Goal: Task Accomplishment & Management: Manage account settings

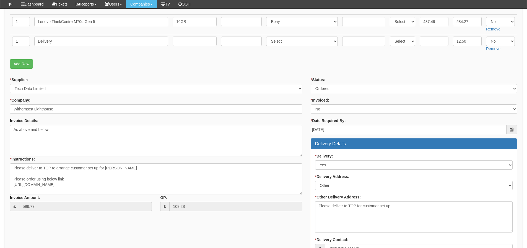
scroll to position [114, 0]
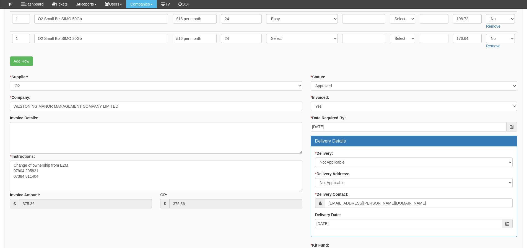
scroll to position [99, 0]
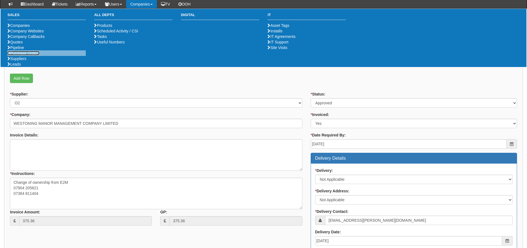
click at [32, 55] on link "Purchase Orders" at bounding box center [23, 53] width 32 height 4
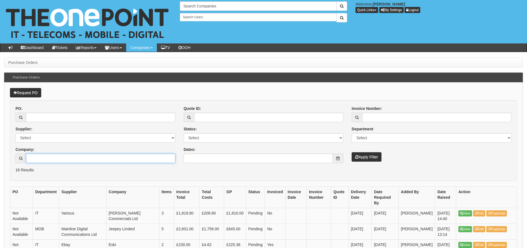
click at [56, 157] on input "Company:" at bounding box center [100, 158] width 149 height 9
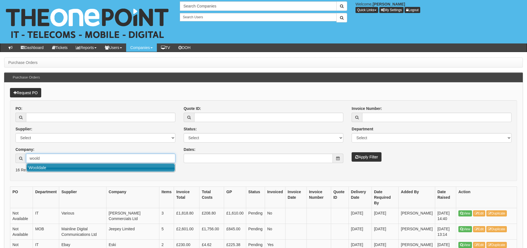
click at [56, 168] on link "Wooldale" at bounding box center [101, 167] width 148 height 8
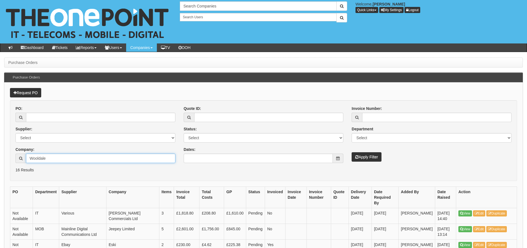
type input "Wooldale"
click at [355, 159] on button "Apply Filter" at bounding box center [367, 156] width 30 height 9
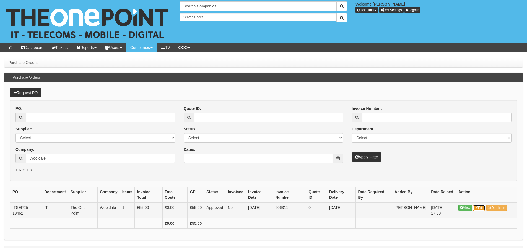
click at [478, 206] on icon at bounding box center [476, 207] width 3 height 3
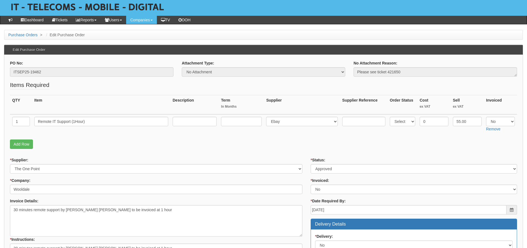
scroll to position [55, 0]
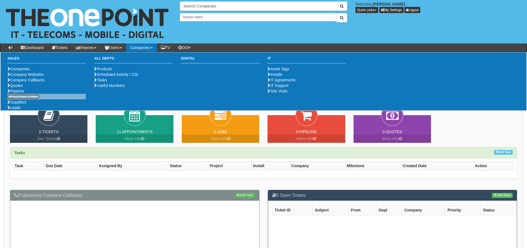
click at [19, 99] on link "Purchase Orders" at bounding box center [23, 96] width 32 height 4
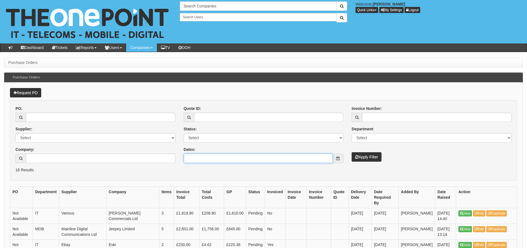
click at [198, 159] on input "Dates:" at bounding box center [258, 158] width 149 height 9
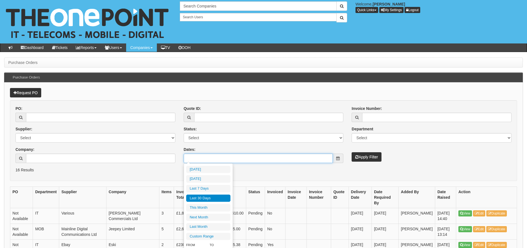
type input "2025-09-09"
type input "2025-08-12"
type input "2025-09-10"
type input "2025-08-12"
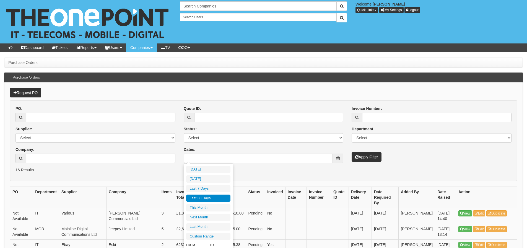
click at [199, 195] on li "Last 30 Days" at bounding box center [208, 197] width 44 height 7
type input "2025-08-12 - 2025-09-10"
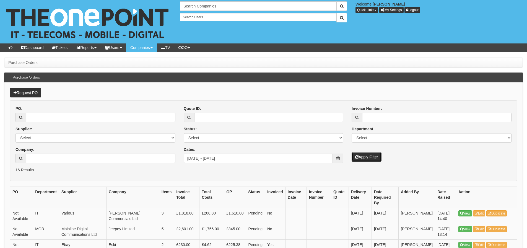
click at [358, 154] on button "Apply Filter" at bounding box center [367, 156] width 30 height 9
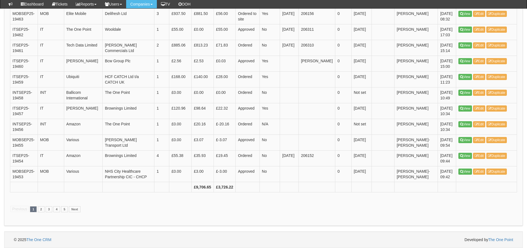
scroll to position [1077, 0]
click at [40, 207] on link "2" at bounding box center [41, 209] width 7 height 6
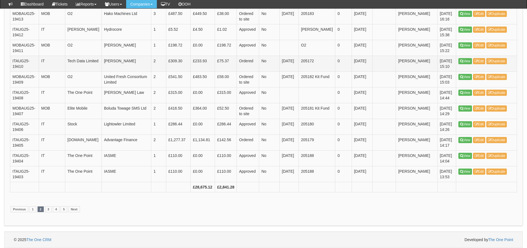
scroll to position [1077, 0]
click at [33, 210] on link "1" at bounding box center [32, 209] width 7 height 6
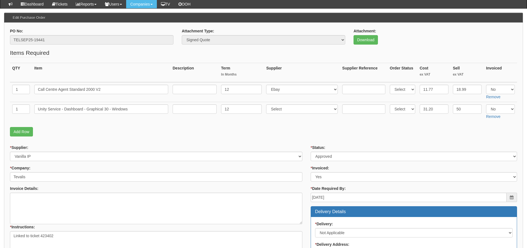
scroll to position [55, 0]
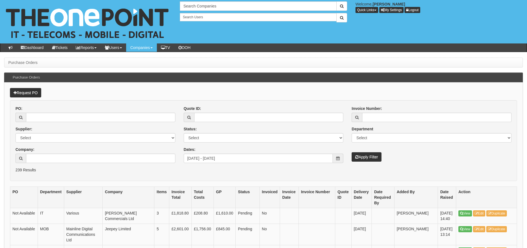
click at [74, 207] on th "Supplier" at bounding box center [83, 196] width 39 height 21
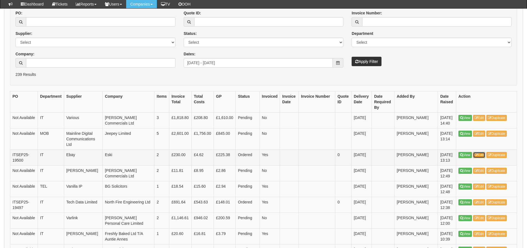
scroll to position [81, 0]
click at [514, 46] on div "Invoice Number: Department Select Mobiles IT Telecoms Marketing Digital Interna…" at bounding box center [431, 39] width 168 height 56
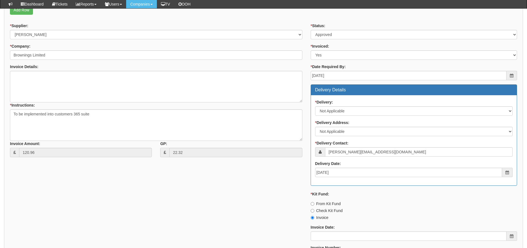
scroll to position [245, 0]
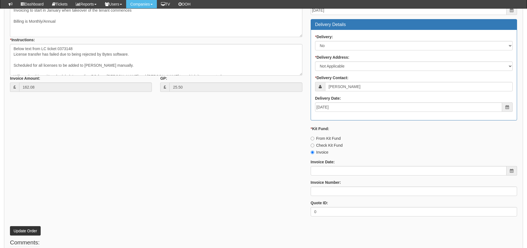
scroll to position [285, 0]
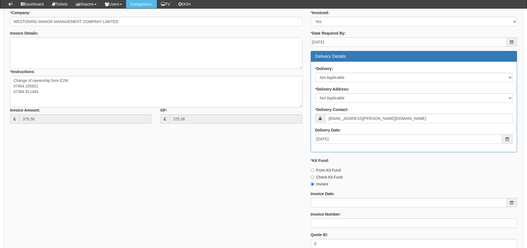
scroll to position [265, 0]
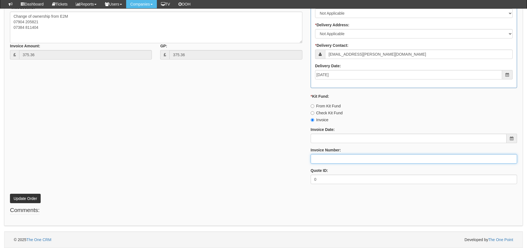
click at [317, 160] on input "Invoice Number:" at bounding box center [414, 158] width 206 height 9
type input "O2"
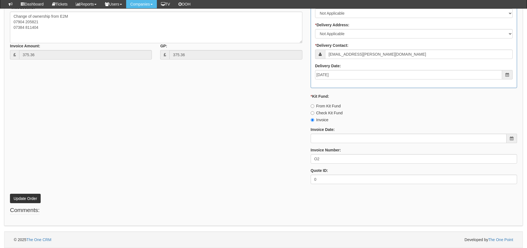
click at [237, 117] on div "* Supplier: Select 123 REG.co.uk 1Password 3 4Gon AA Jones Electric Ltd Abzorb …" at bounding box center [263, 56] width 515 height 263
click at [24, 195] on button "Update Order" at bounding box center [25, 198] width 31 height 9
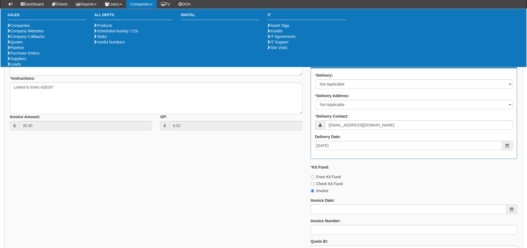
scroll to position [245, 0]
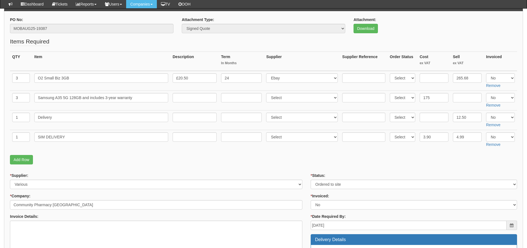
scroll to position [43, 0]
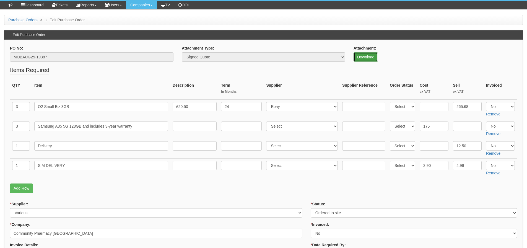
click at [367, 61] on link "Download" at bounding box center [365, 56] width 24 height 9
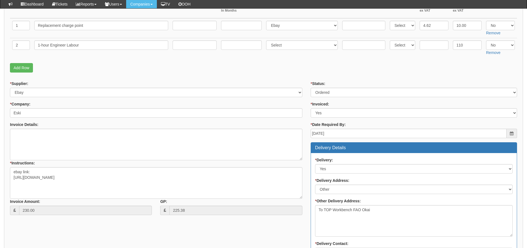
scroll to position [111, 0]
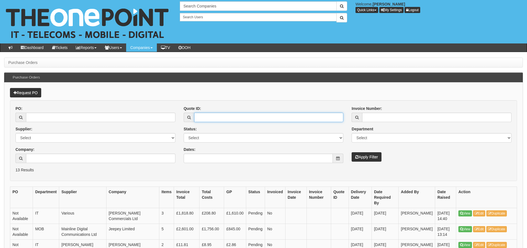
click at [235, 118] on input "Quote ID:" at bounding box center [268, 117] width 149 height 9
type input "10683"
click at [352, 152] on button "Apply Filter" at bounding box center [367, 156] width 30 height 9
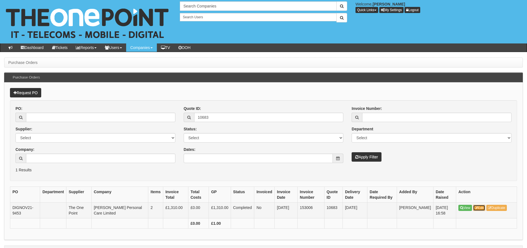
click at [478, 205] on link "Edit" at bounding box center [479, 208] width 12 height 6
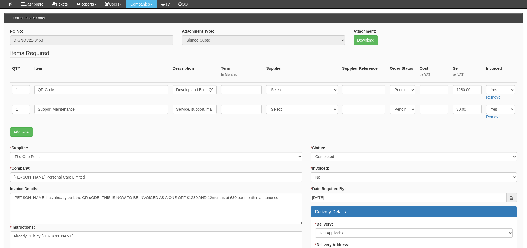
scroll to position [55, 0]
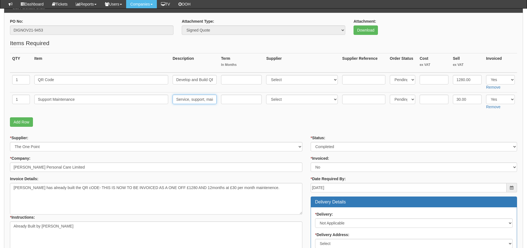
click at [182, 103] on input "Service, support, maintenance and licence" at bounding box center [195, 99] width 44 height 9
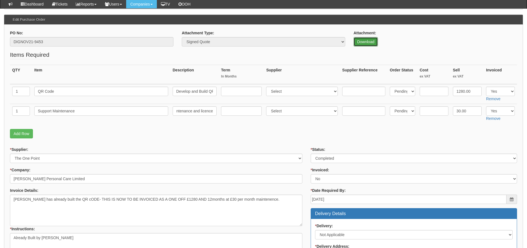
scroll to position [0, 0]
click at [369, 39] on link "Download" at bounding box center [365, 41] width 24 height 9
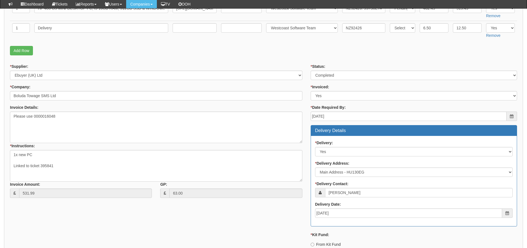
scroll to position [71, 0]
